Goal: Task Accomplishment & Management: Manage account settings

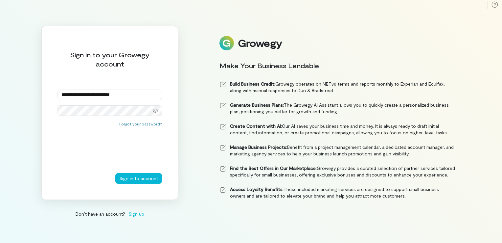
type input "**********"
click at [115, 173] on button "Sign in to account" at bounding box center [138, 178] width 47 height 11
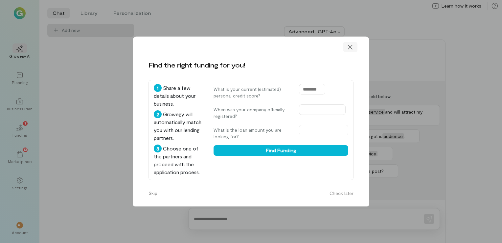
click at [348, 44] on icon at bounding box center [350, 47] width 7 height 7
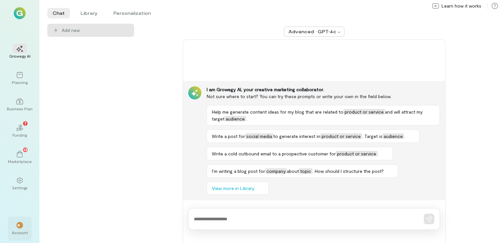
click at [18, 230] on div "Account" at bounding box center [20, 231] width 16 height 5
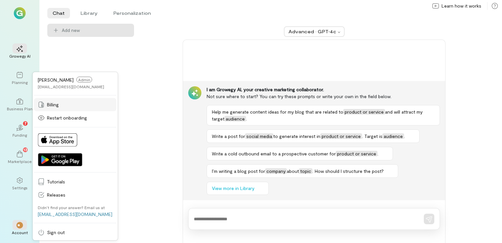
click at [52, 106] on span "Billing" at bounding box center [79, 104] width 65 height 7
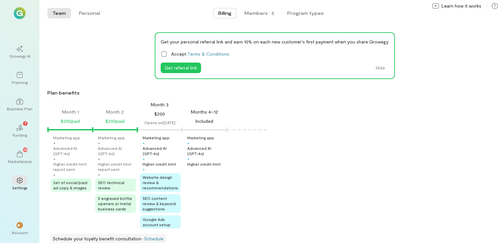
scroll to position [28, 0]
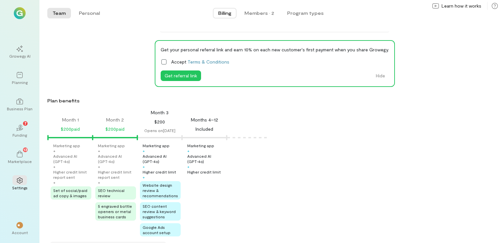
click at [164, 127] on div "Month 3 $200 Opens on [DATE]" at bounding box center [159, 121] width 45 height 24
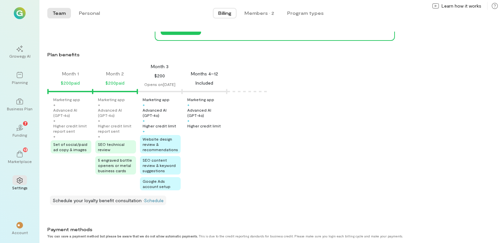
scroll to position [0, 0]
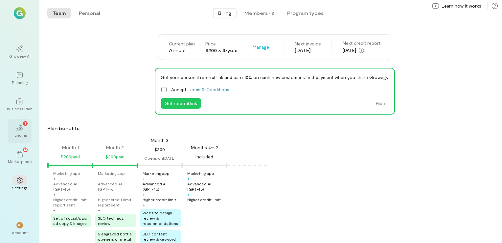
click at [18, 132] on div "02 7" at bounding box center [19, 127] width 14 height 10
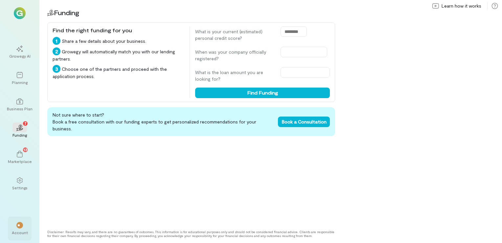
click at [13, 228] on div "** Account" at bounding box center [20, 228] width 24 height 24
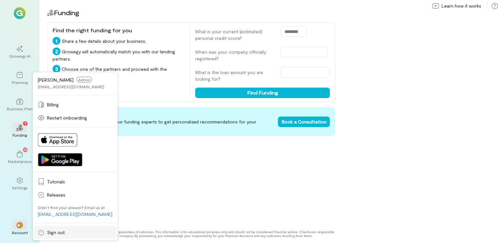
click at [61, 235] on span "Sign out" at bounding box center [79, 232] width 65 height 7
